Goal: Contribute content

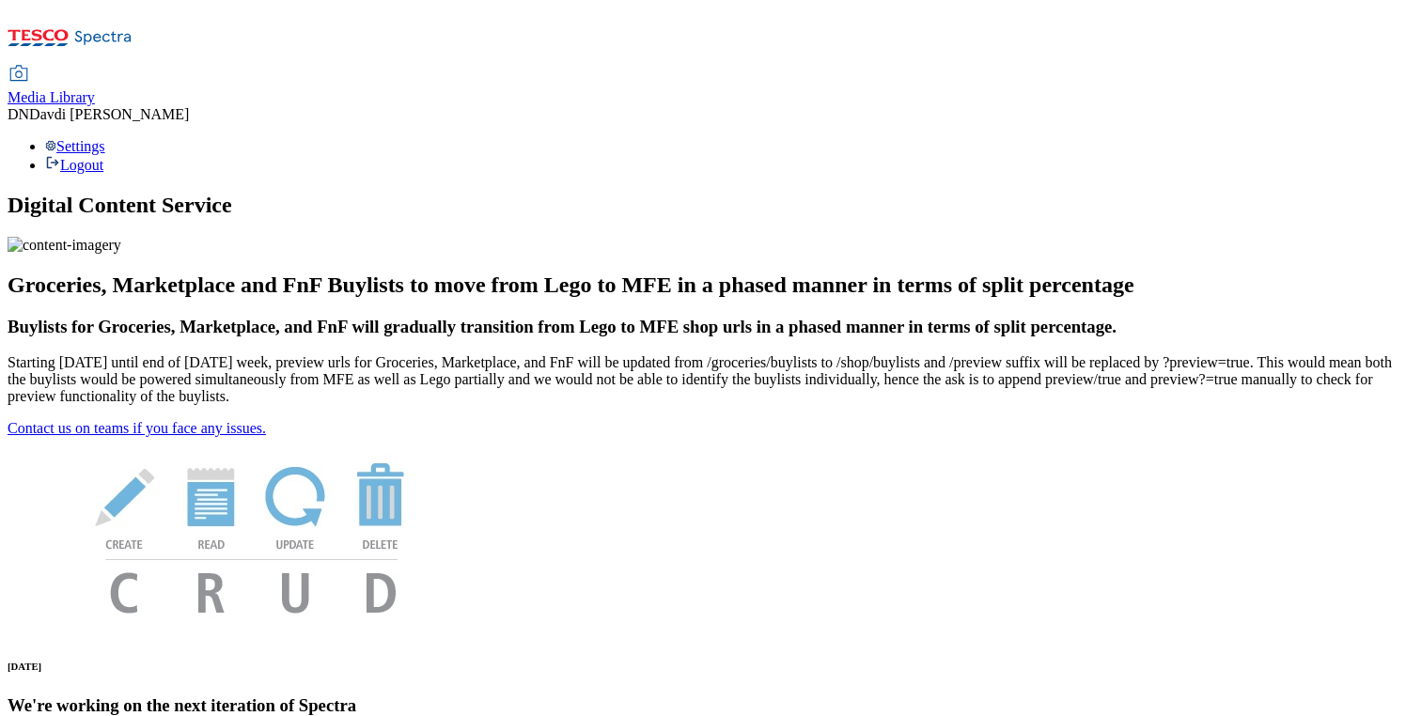
scroll to position [33, 0]
click at [95, 89] on span "Media Library" at bounding box center [51, 97] width 87 height 16
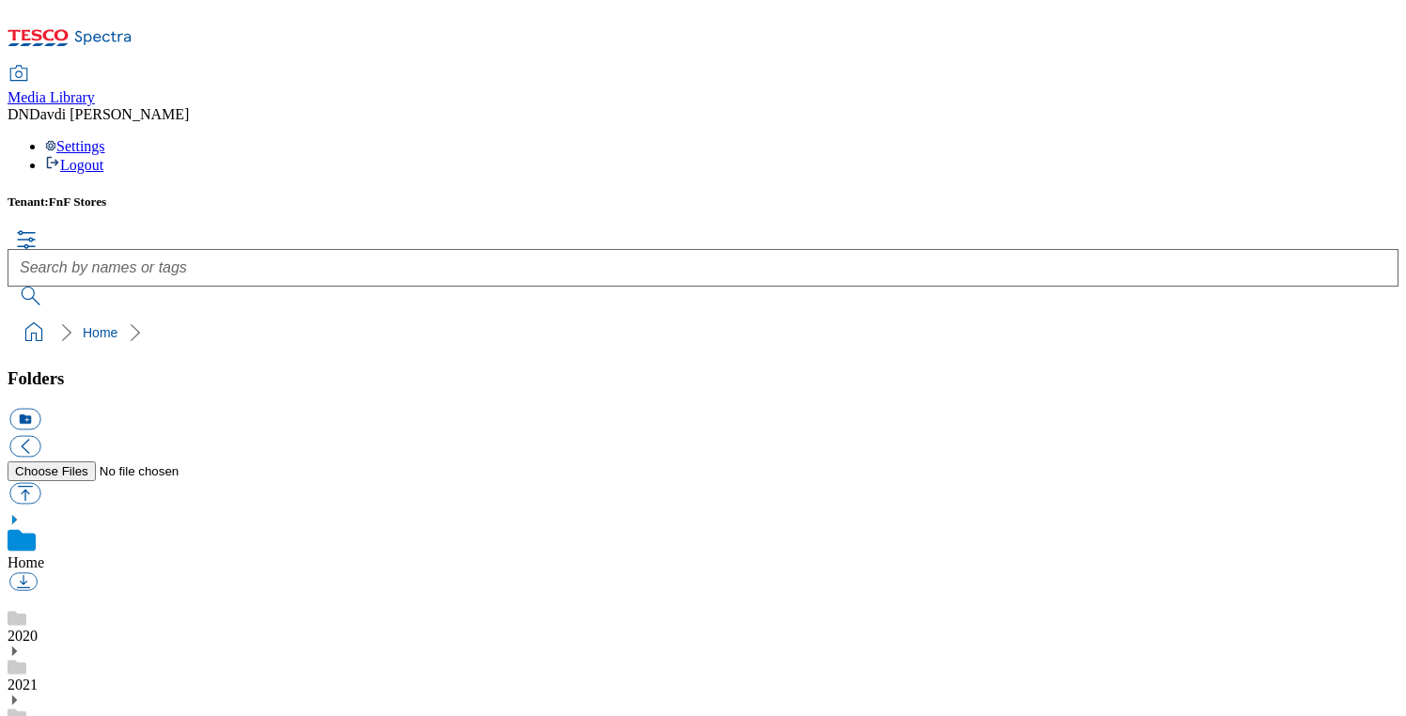
scroll to position [3, 0]
click at [40, 482] on button "button" at bounding box center [24, 493] width 31 height 22
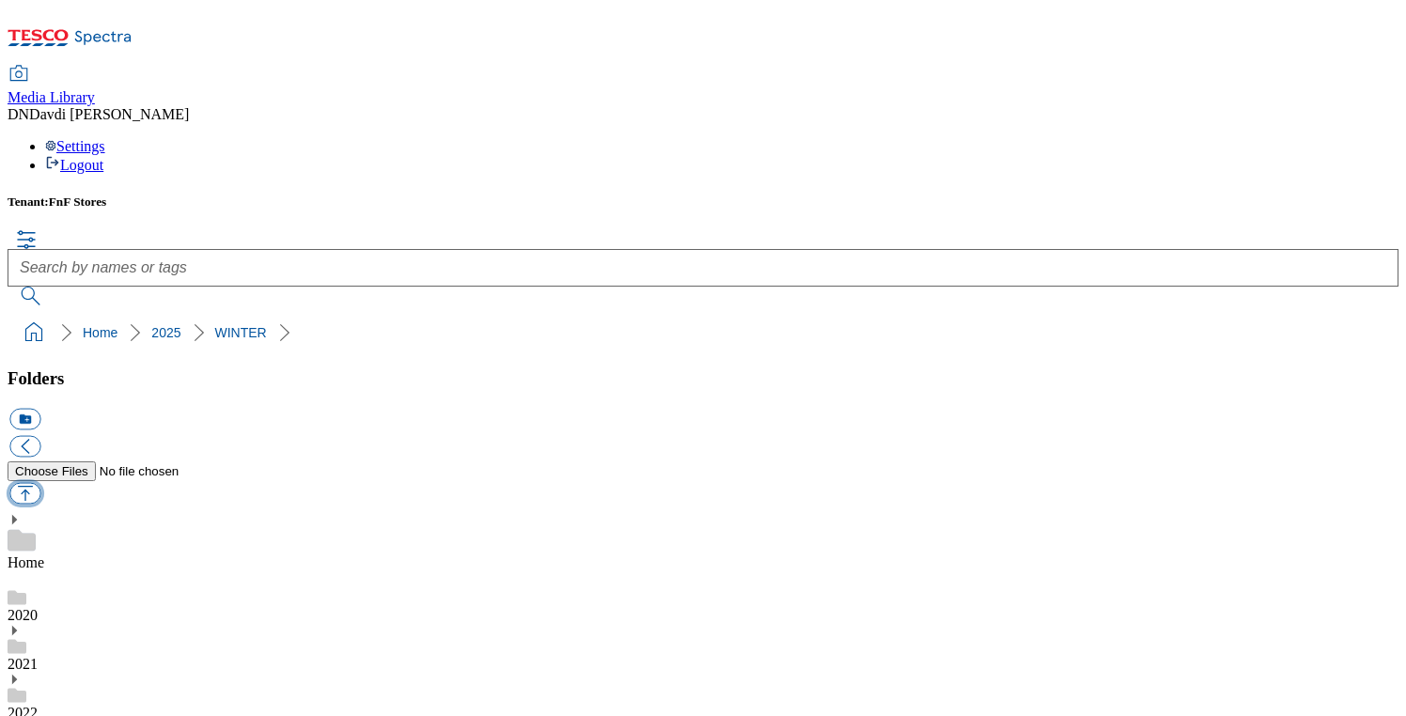
type input "C:\fakepath\907-7869 I O.jpg"
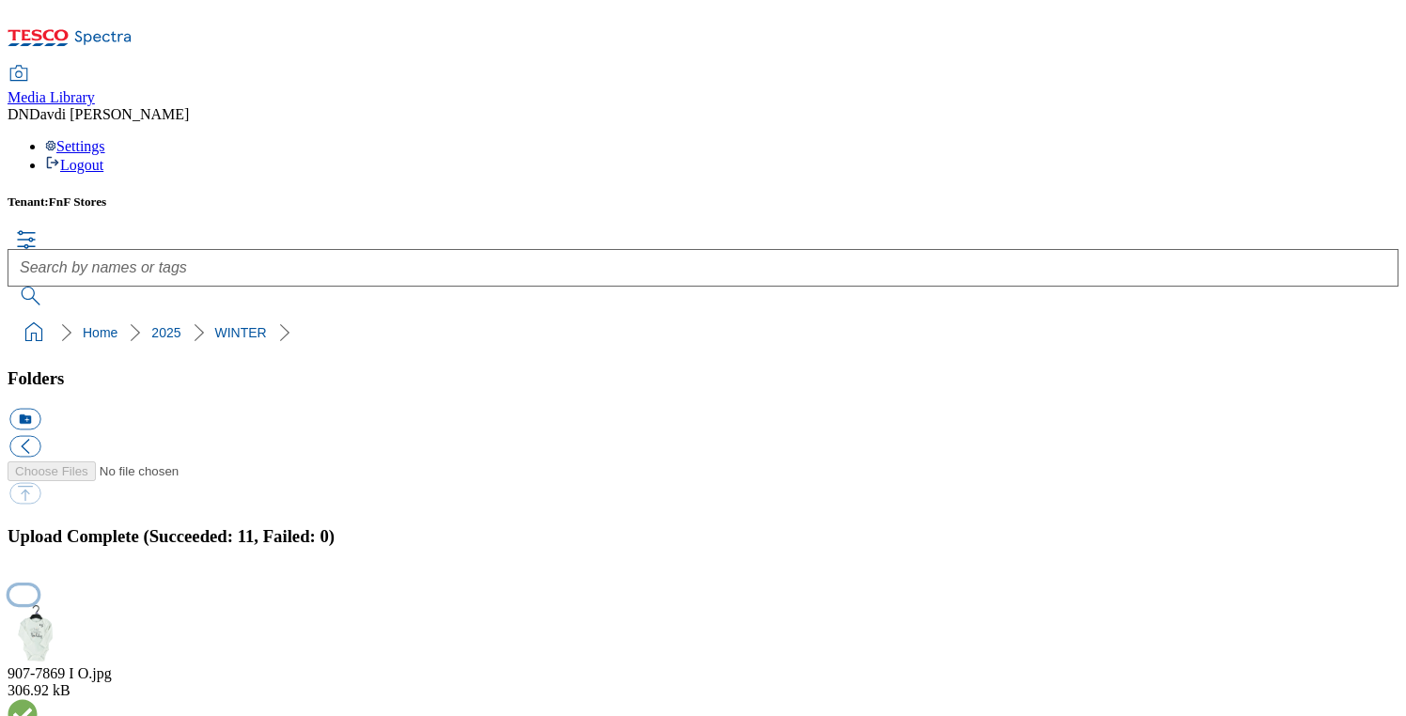
click at [38, 586] on button "button" at bounding box center [23, 595] width 28 height 18
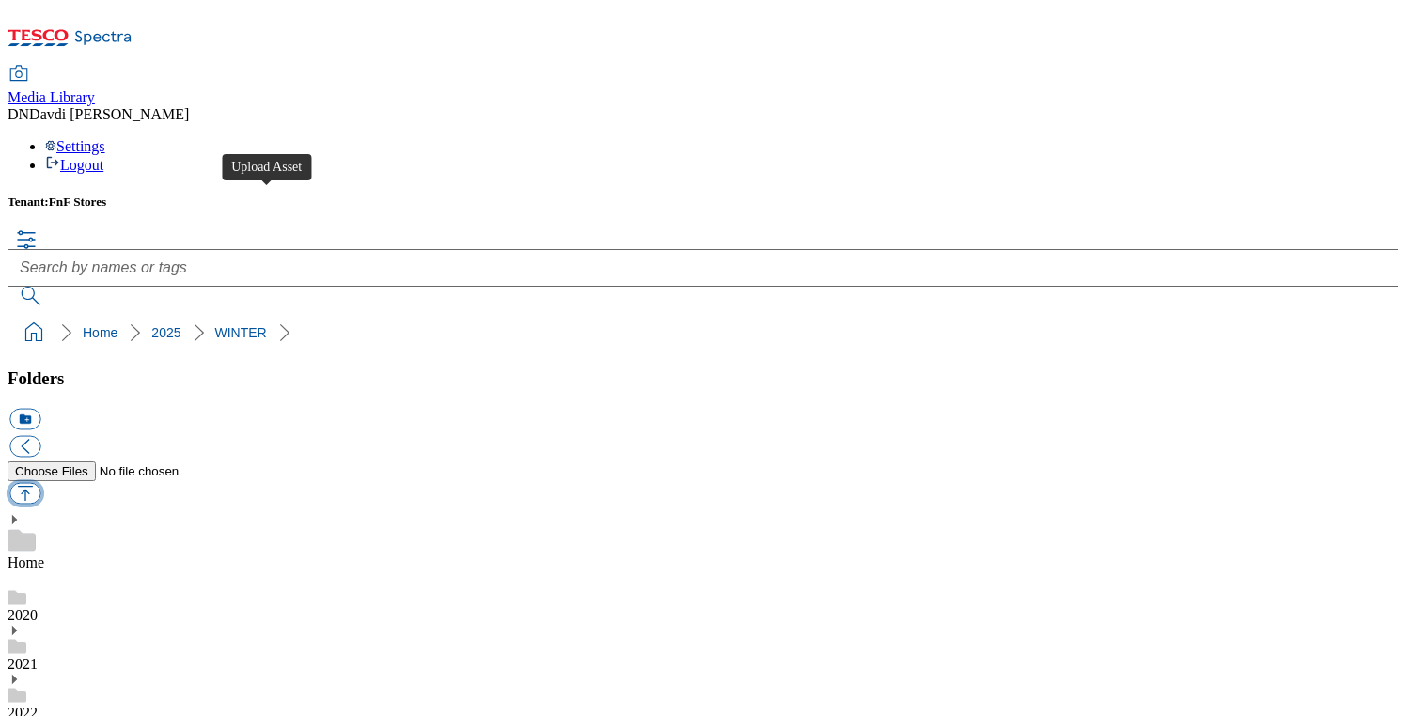
click at [40, 482] on button "button" at bounding box center [24, 493] width 31 height 22
